Goal: Transaction & Acquisition: Book appointment/travel/reservation

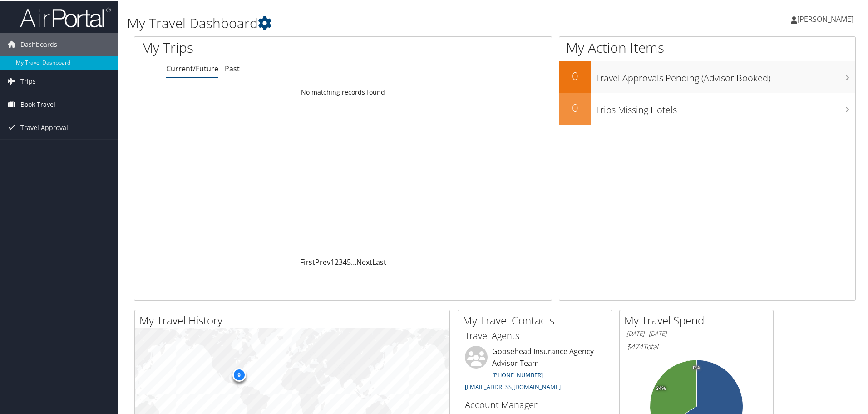
click at [41, 105] on span "Book Travel" at bounding box center [37, 103] width 35 height 23
click at [39, 150] on link "Book/Manage Online Trips" at bounding box center [59, 149] width 118 height 14
